Goal: Transaction & Acquisition: Purchase product/service

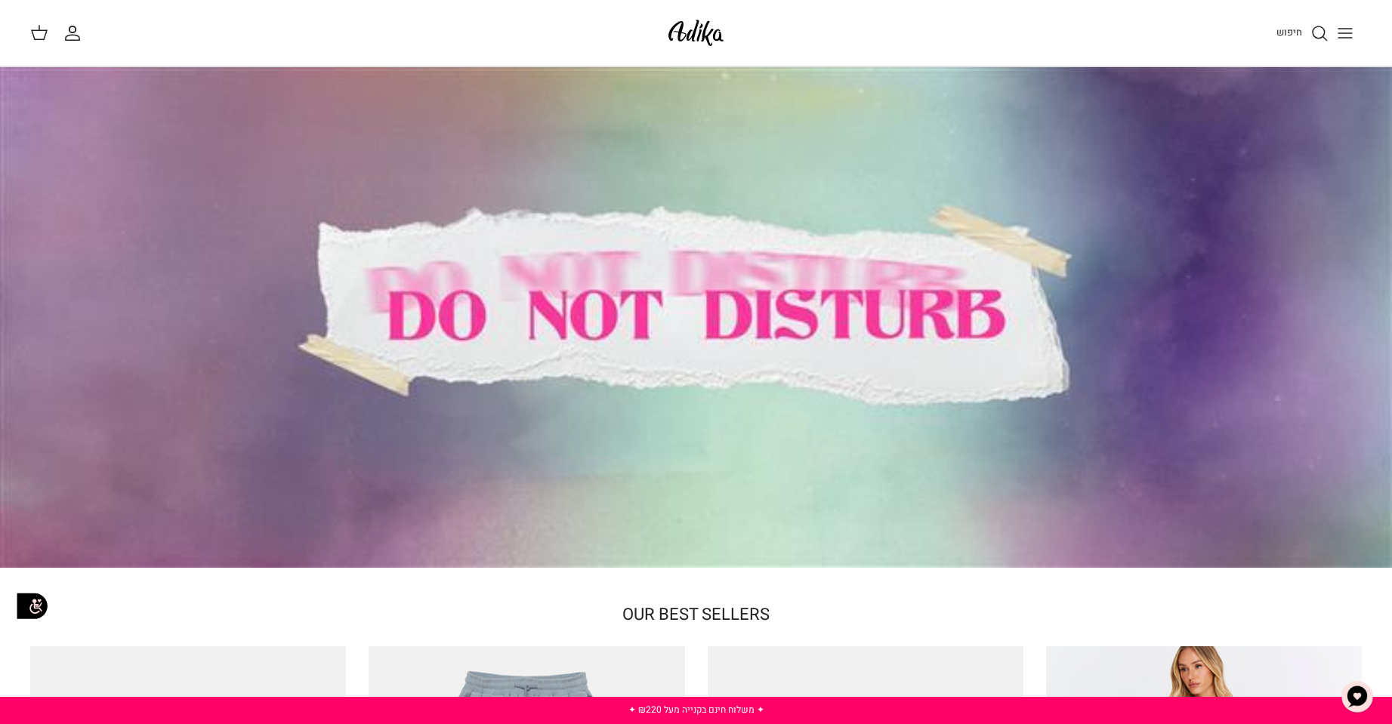
click at [1346, 35] on icon "Toggle menu" at bounding box center [1345, 33] width 18 height 18
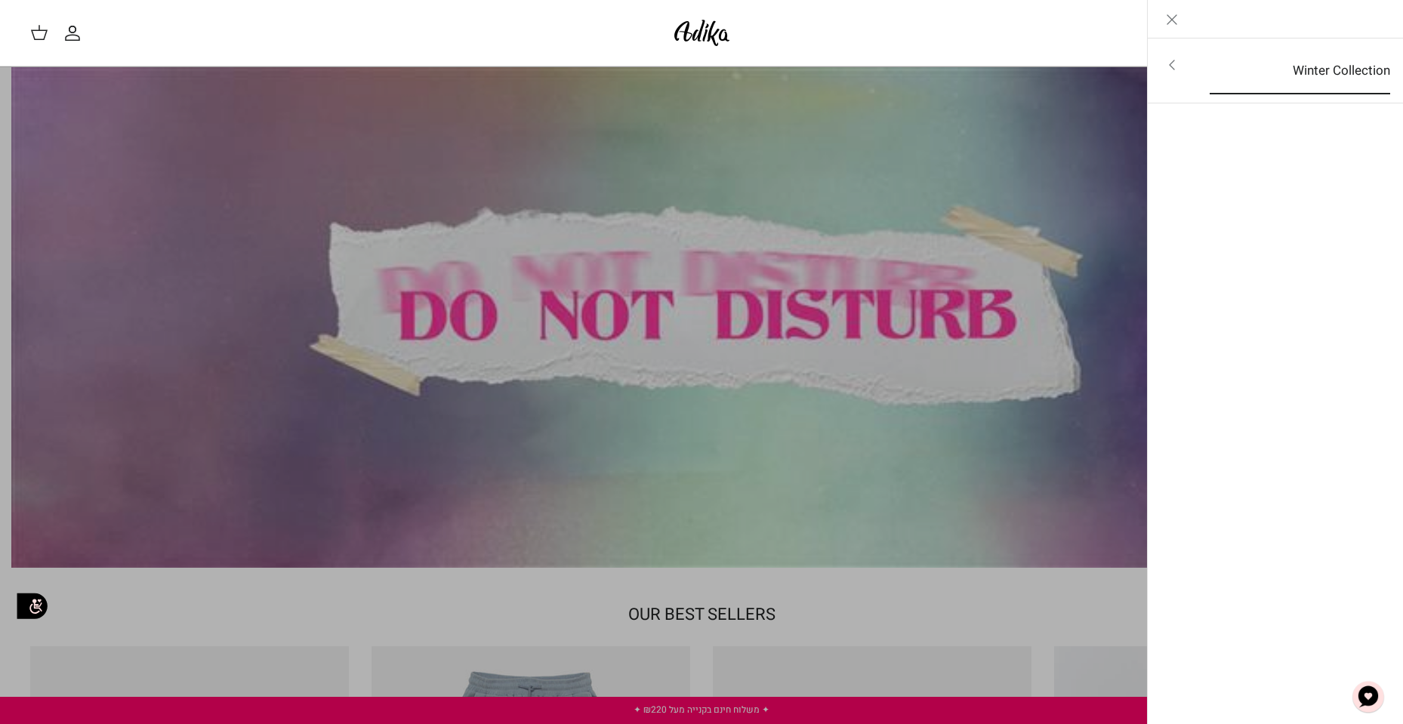
click at [1347, 79] on link "Winter Collection" at bounding box center [1300, 71] width 208 height 47
click at [1347, 79] on link "לכל הפריטים" at bounding box center [1275, 67] width 241 height 38
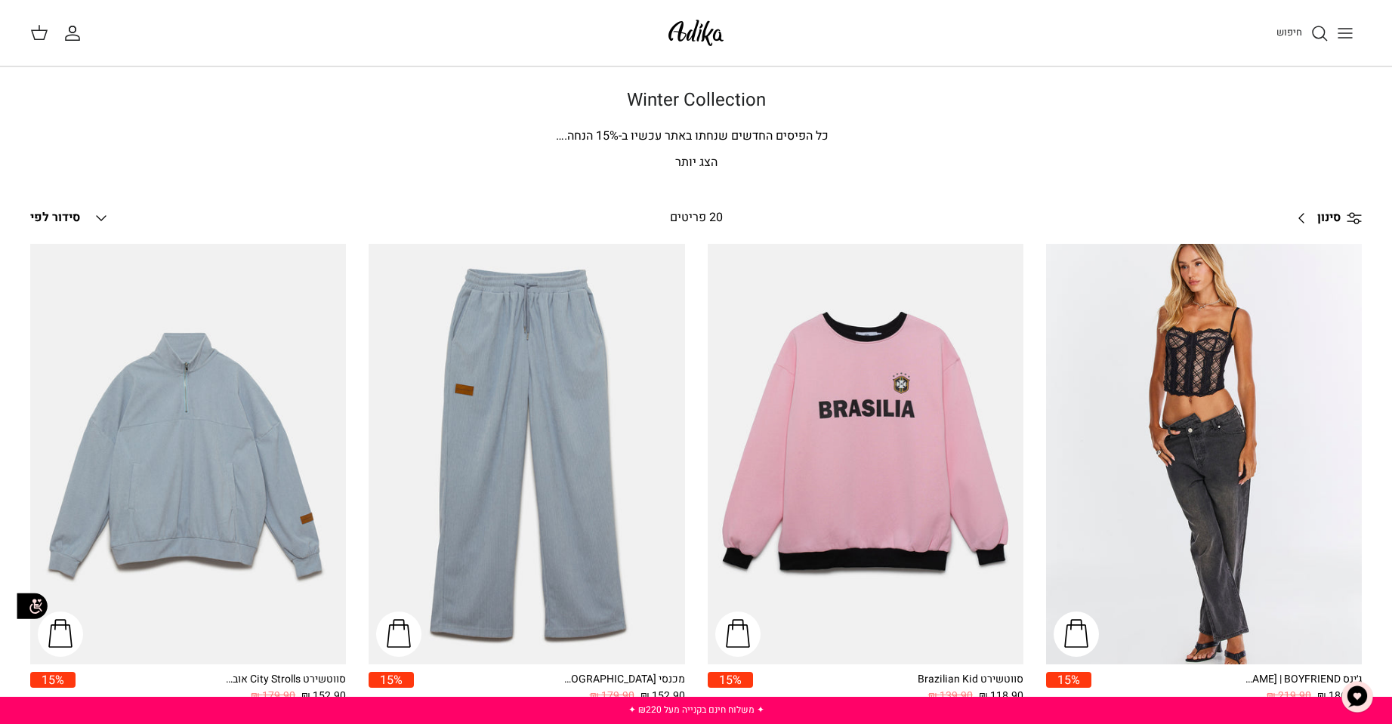
click at [674, 141] on div "Winter Collection כל הפיסים החדשים שנחתו באתר עכשיו ב- 15 % הנחה. [PERSON_NAME]…" at bounding box center [696, 131] width 1118 height 83
drag, startPoint x: 757, startPoint y: 117, endPoint x: 1012, endPoint y: -23, distance: 290.3
click at [1237, 160] on div "Winter Collection כל הפיסים החדשים שנחתו באתר עכשיו ב- 15 % הנחה. [PERSON_NAME]…" at bounding box center [696, 131] width 1118 height 83
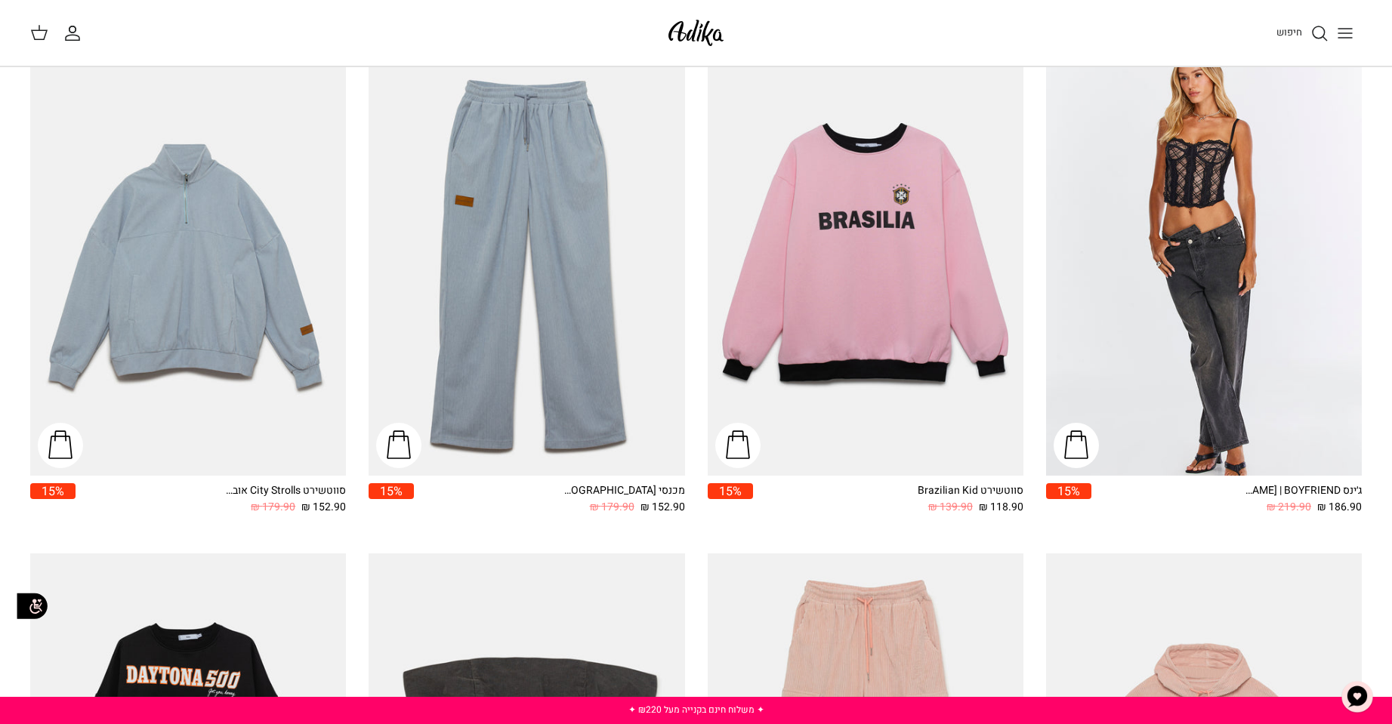
scroll to position [151, 0]
